Goal: Information Seeking & Learning: Learn about a topic

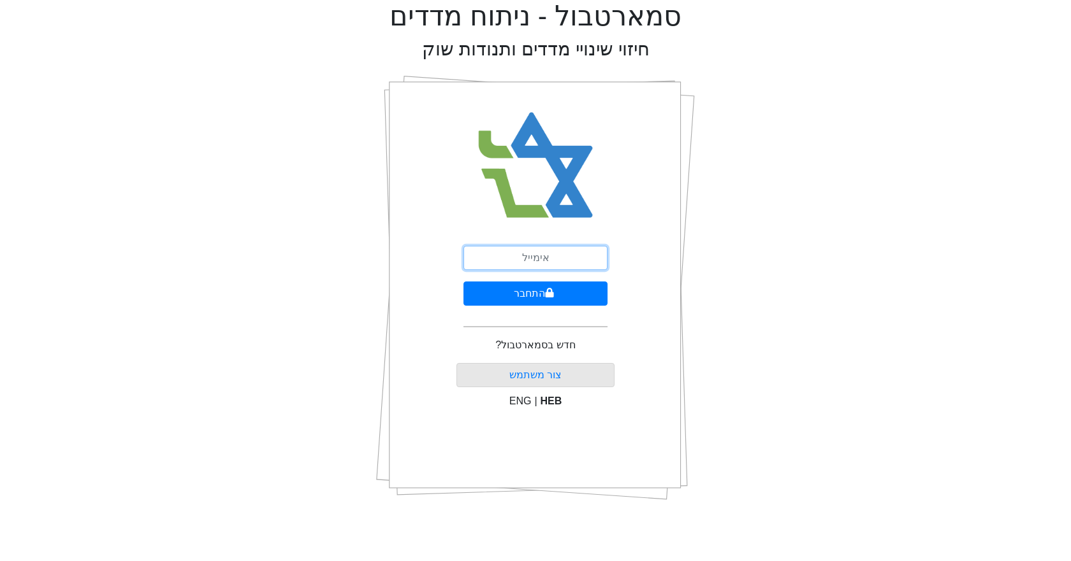
click at [537, 255] on input "email" at bounding box center [535, 258] width 144 height 24
type input "[EMAIL_ADDRESS][DOMAIN_NAME]"
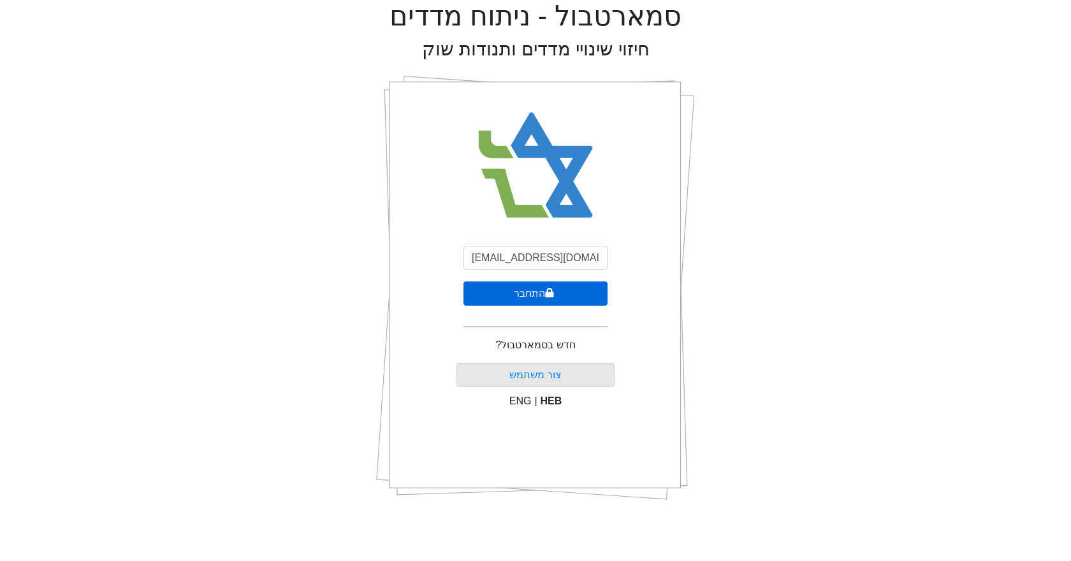
click at [548, 293] on icon "submit" at bounding box center [550, 293] width 8 height 10
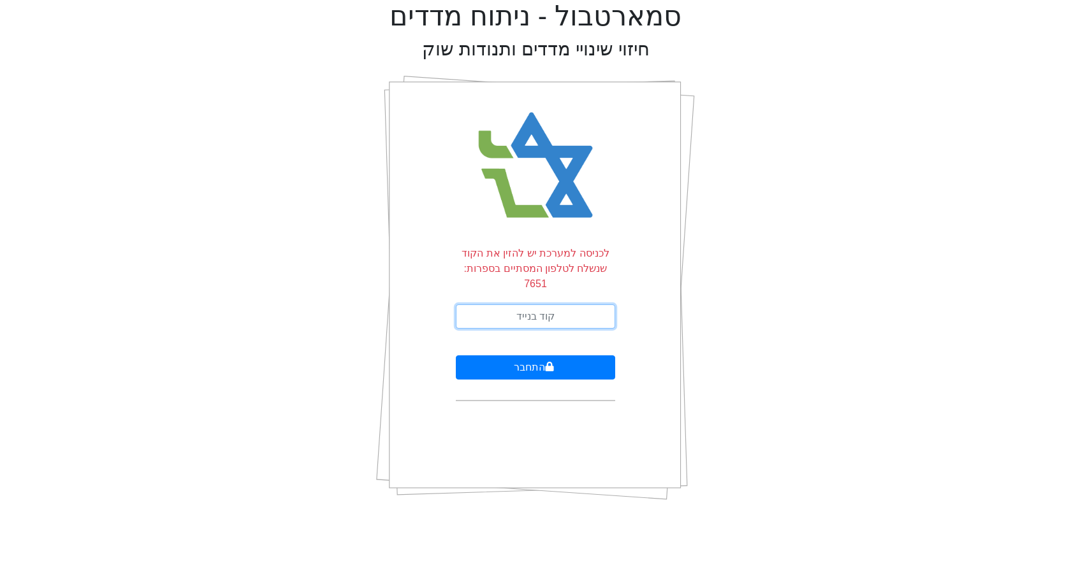
click at [547, 305] on input "text" at bounding box center [535, 317] width 159 height 24
type input "990181"
click at [456, 356] on button "התחבר" at bounding box center [535, 368] width 159 height 24
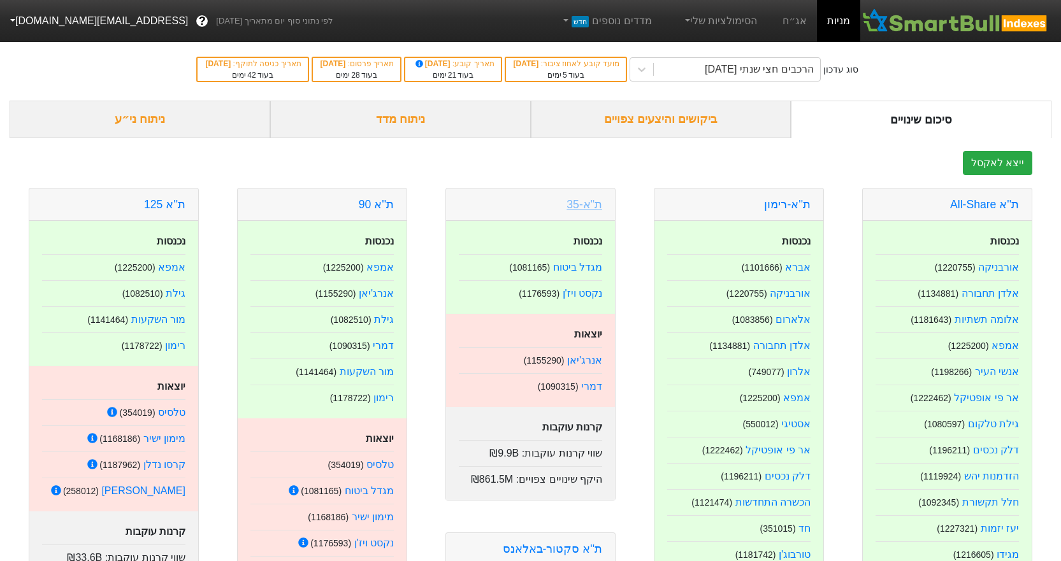
click at [589, 209] on link "ת"א-35" at bounding box center [585, 204] width 36 height 13
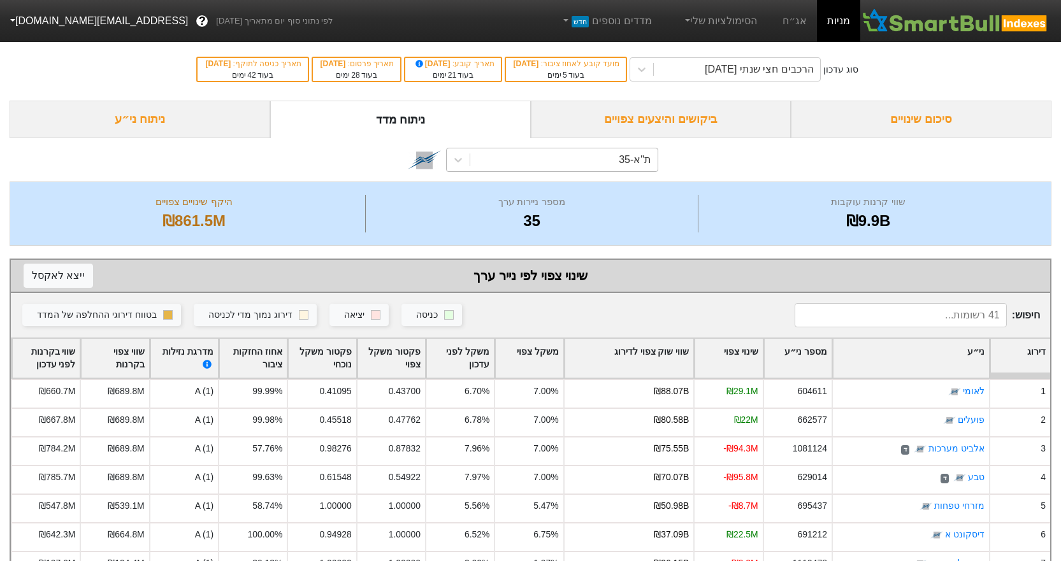
click at [539, 157] on div "ת"א-35" at bounding box center [563, 159] width 187 height 23
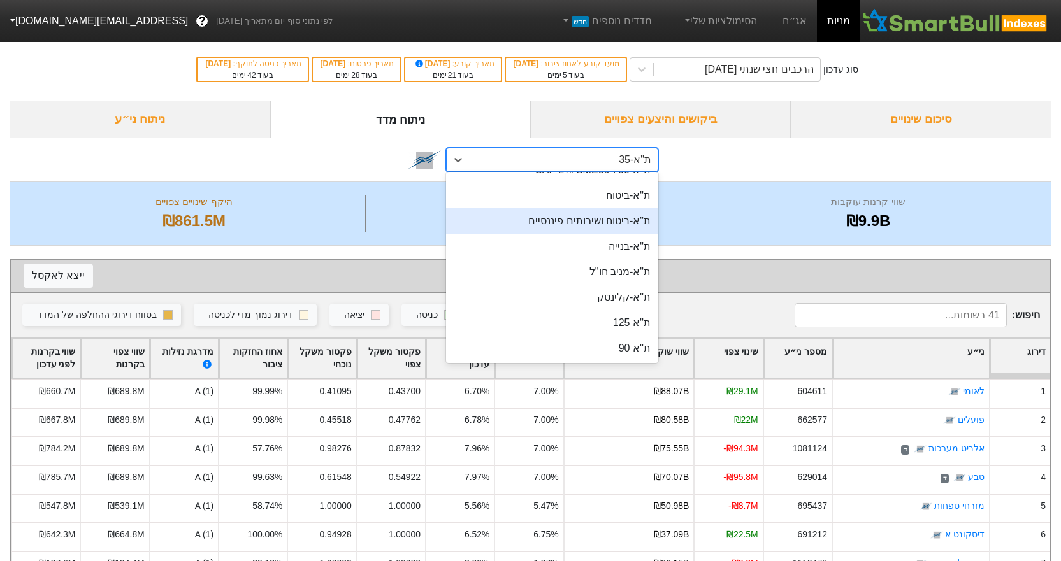
scroll to position [64, 0]
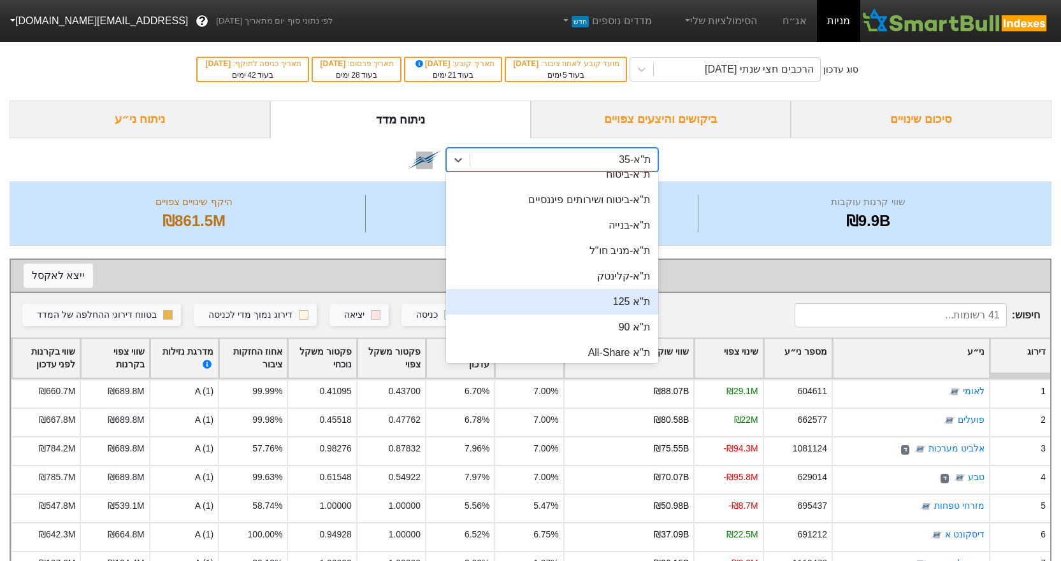
click at [613, 296] on div "ת''א 125" at bounding box center [552, 301] width 212 height 25
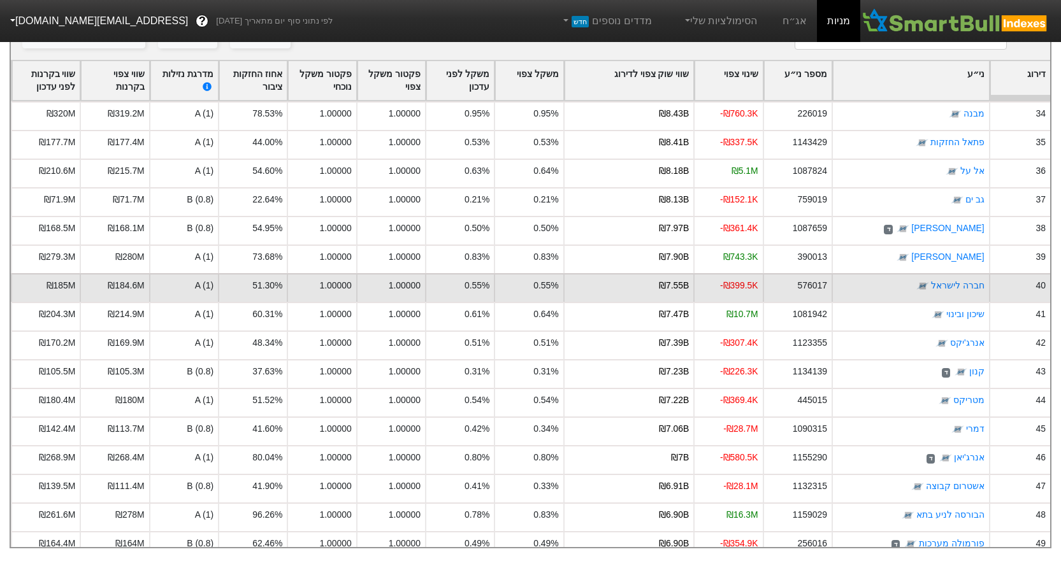
scroll to position [947, 0]
